Goal: Task Accomplishment & Management: Manage account settings

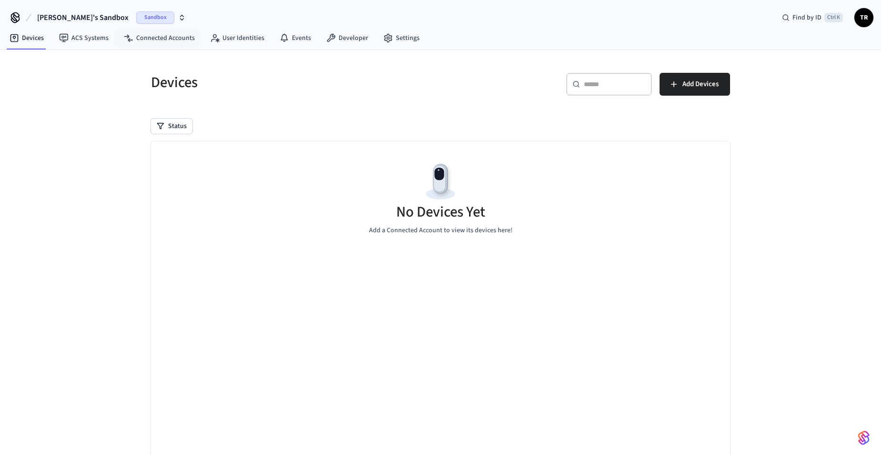
click at [74, 9] on button "[PERSON_NAME]'s Sandbox Sandbox" at bounding box center [111, 18] width 154 height 20
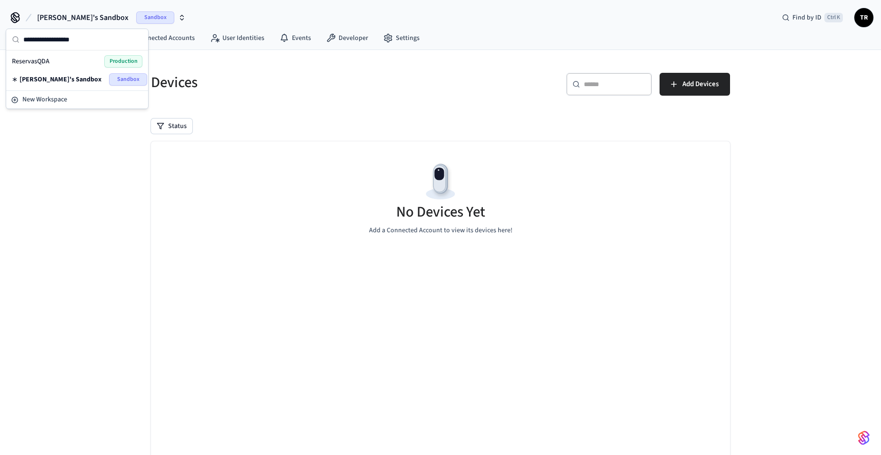
click at [68, 63] on div "ReservasQDA Production" at bounding box center [77, 61] width 130 height 12
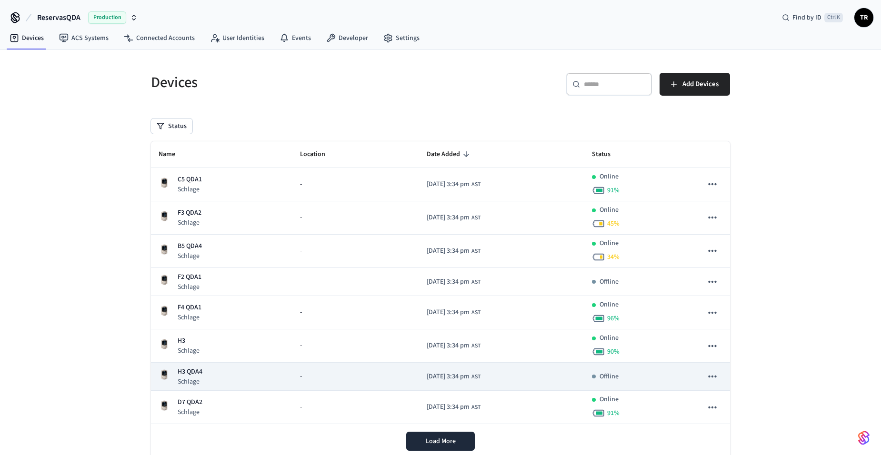
click at [187, 378] on p "Schlage" at bounding box center [190, 382] width 25 height 10
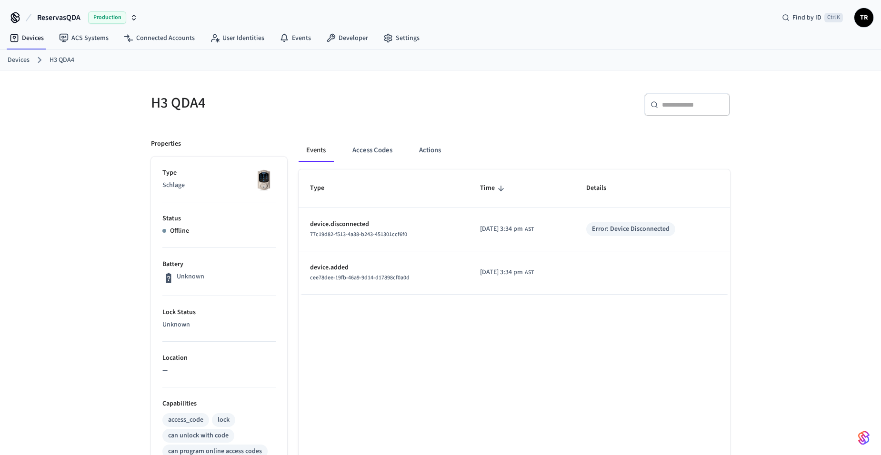
click at [26, 55] on link "Devices" at bounding box center [19, 60] width 22 height 10
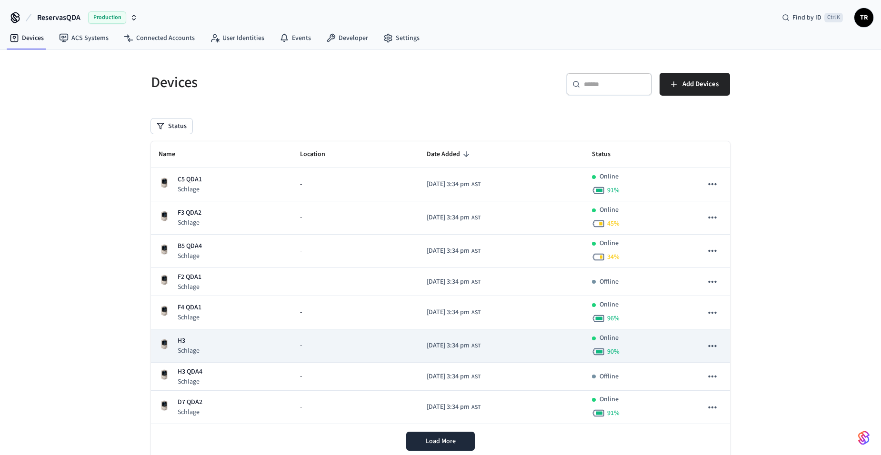
click at [197, 343] on p "H3" at bounding box center [189, 341] width 22 height 10
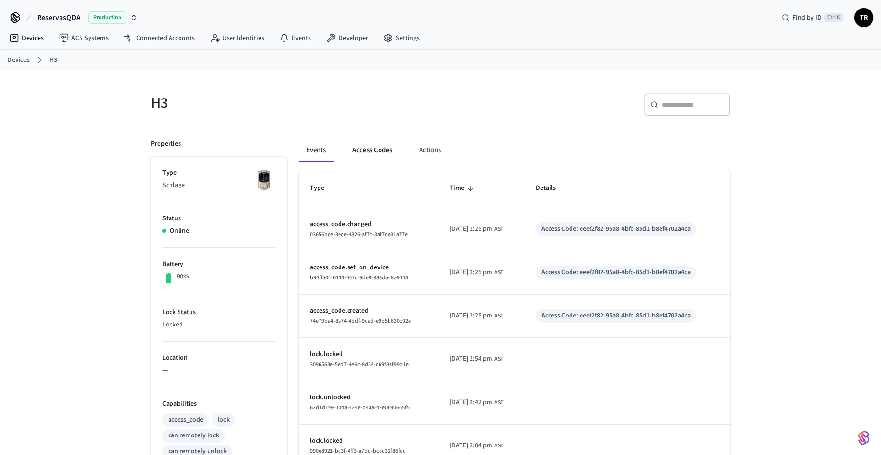
click at [367, 150] on button "Access Codes" at bounding box center [372, 150] width 55 height 23
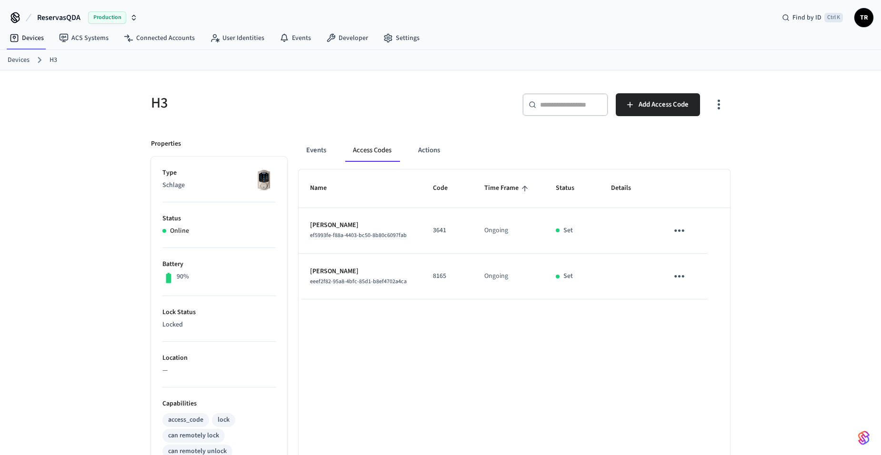
click at [677, 228] on icon "sticky table" at bounding box center [679, 230] width 15 height 15
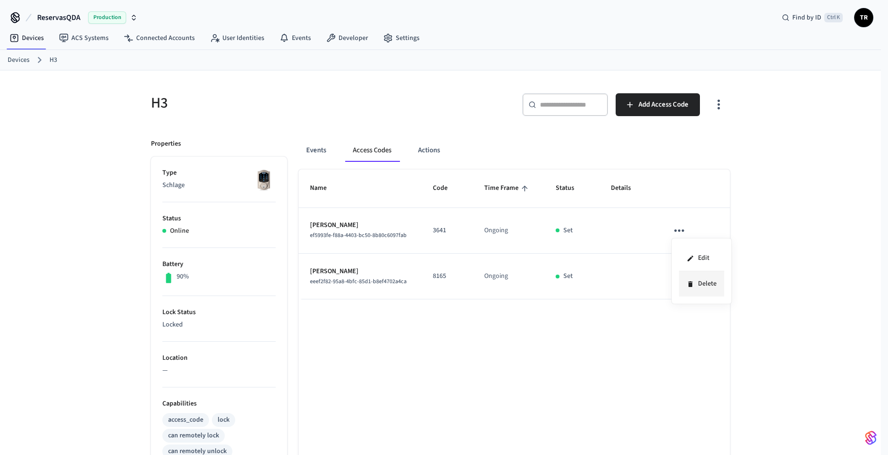
click at [695, 273] on li "Delete" at bounding box center [701, 283] width 45 height 25
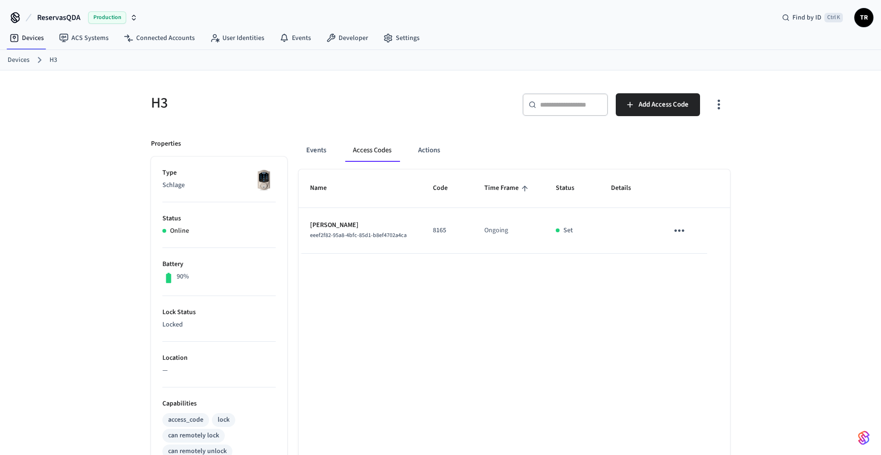
click at [25, 56] on link "Devices" at bounding box center [19, 60] width 22 height 10
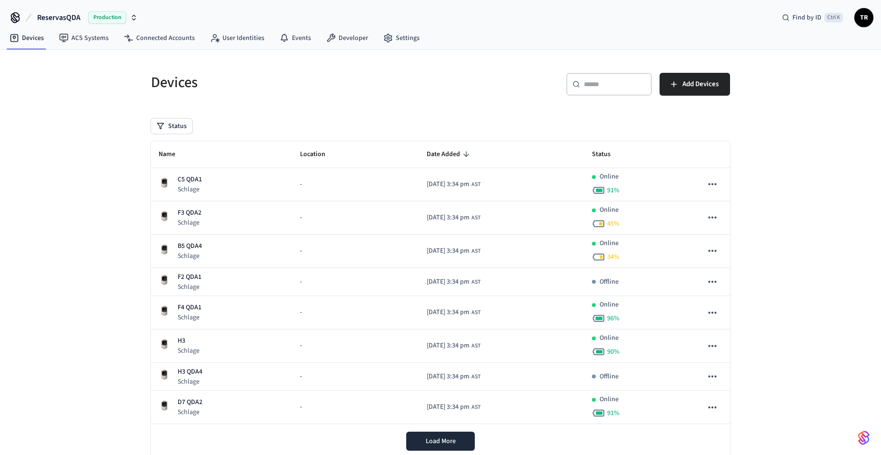
click at [863, 20] on span "TR" at bounding box center [863, 17] width 17 height 17
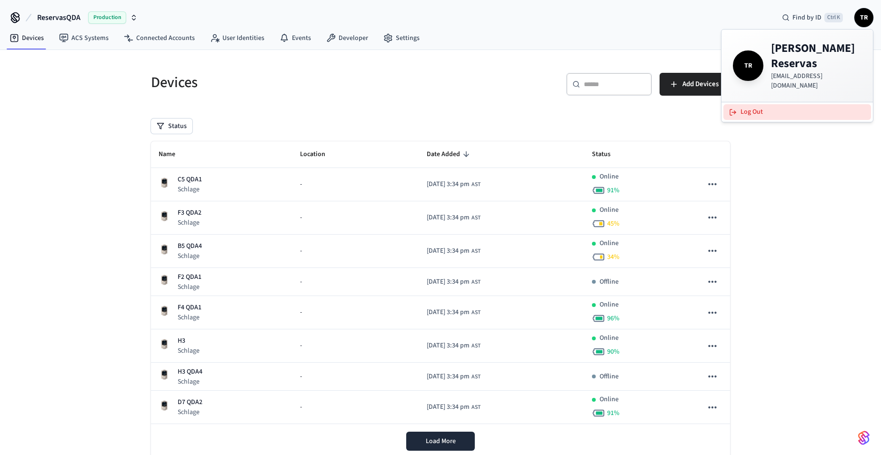
click at [781, 104] on button "Log Out" at bounding box center [797, 112] width 148 height 16
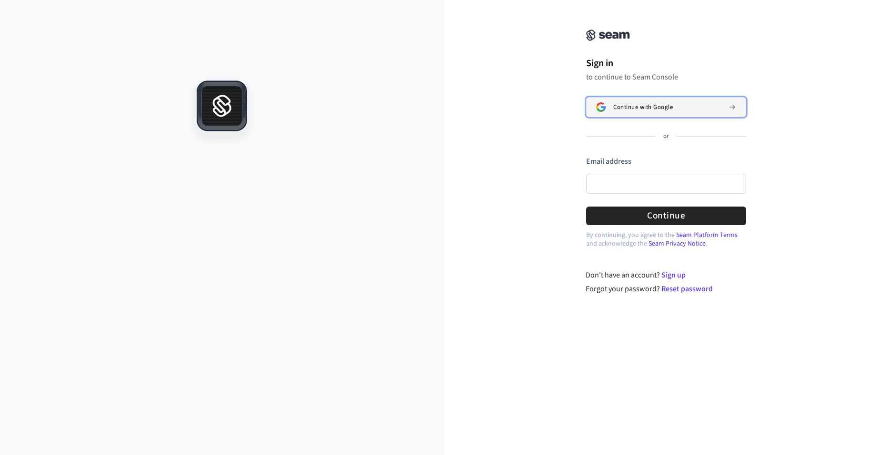
click at [639, 110] on span "Continue with Google" at bounding box center [643, 107] width 60 height 8
